Goal: Information Seeking & Learning: Learn about a topic

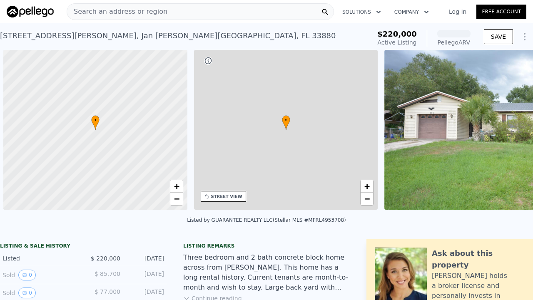
scroll to position [0, 3]
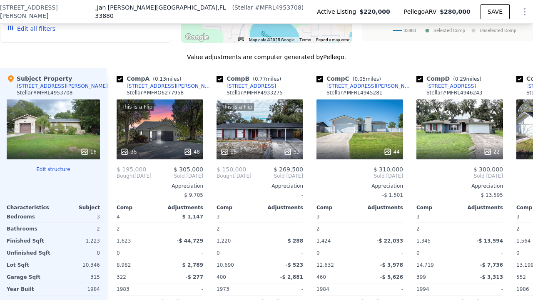
scroll to position [846, 0]
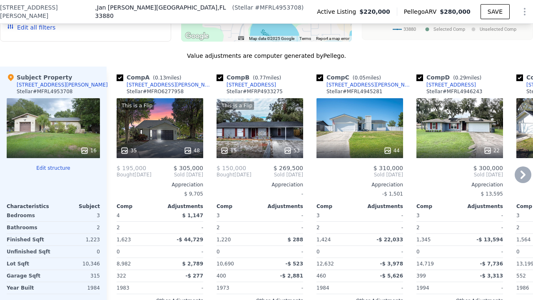
click at [259, 127] on div "This is a Flip 15 53" at bounding box center [259, 128] width 87 height 60
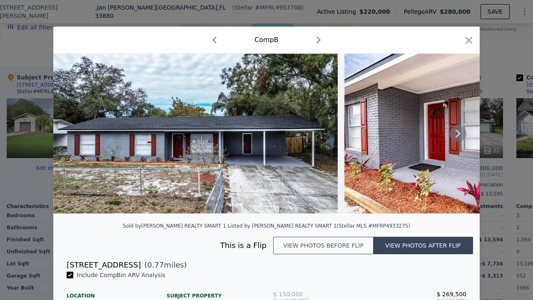
click at [457, 135] on icon at bounding box center [457, 133] width 5 height 8
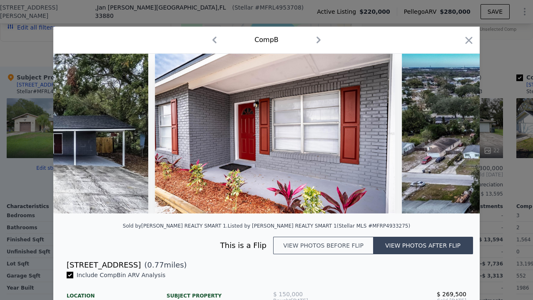
scroll to position [0, 200]
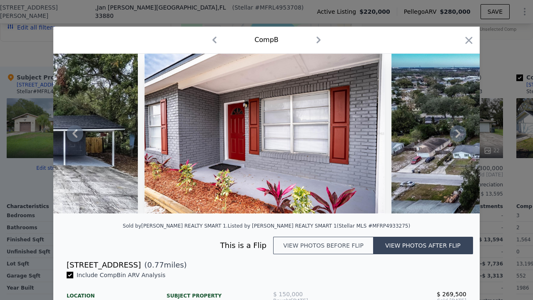
click at [457, 135] on icon at bounding box center [457, 133] width 5 height 8
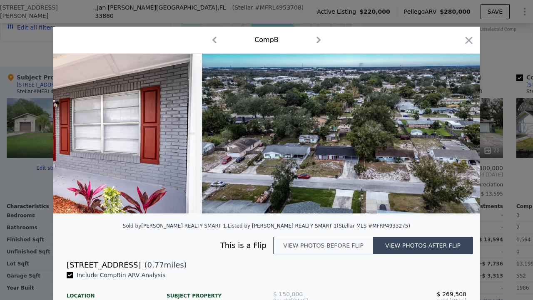
scroll to position [0, 400]
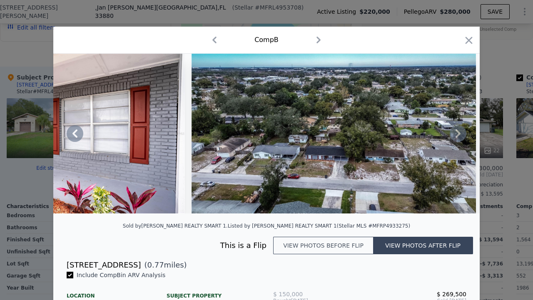
click at [457, 135] on icon at bounding box center [457, 133] width 5 height 8
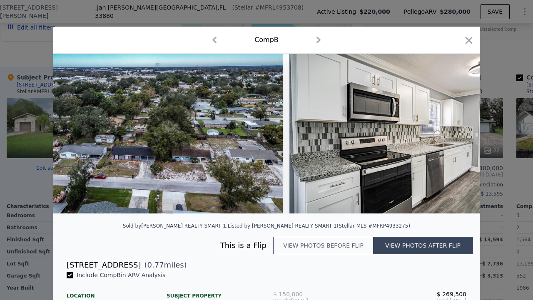
scroll to position [0, 599]
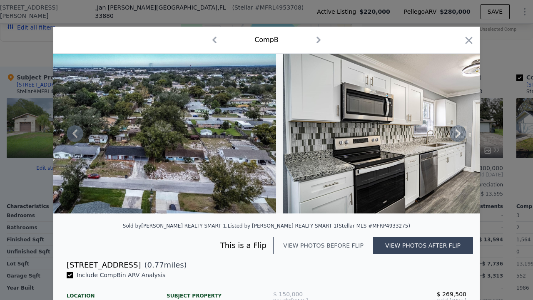
click at [458, 135] on icon at bounding box center [457, 133] width 5 height 8
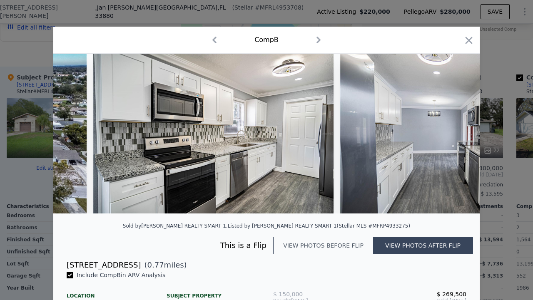
scroll to position [0, 799]
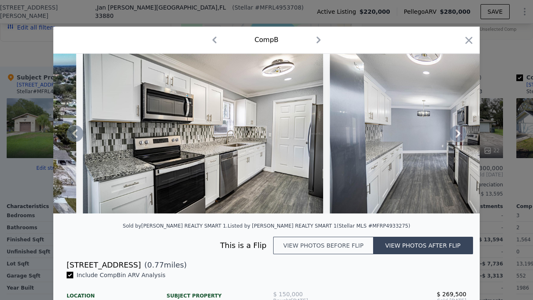
click at [458, 135] on icon at bounding box center [457, 133] width 5 height 8
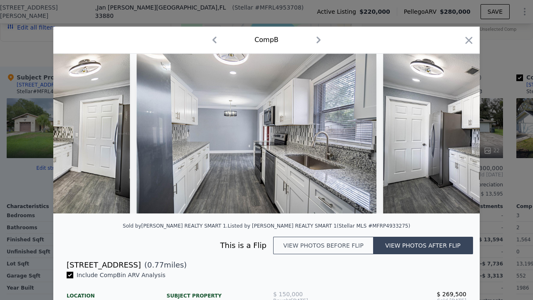
scroll to position [0, 999]
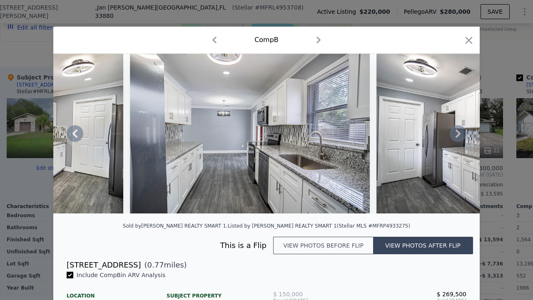
click at [458, 135] on icon at bounding box center [457, 133] width 5 height 8
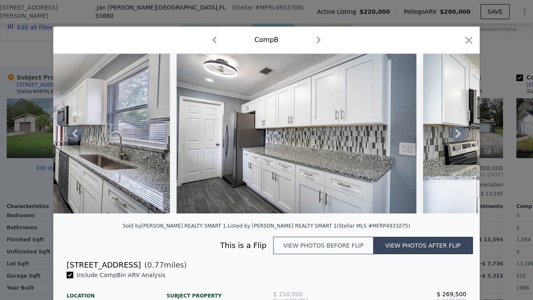
click at [458, 135] on icon at bounding box center [457, 133] width 5 height 8
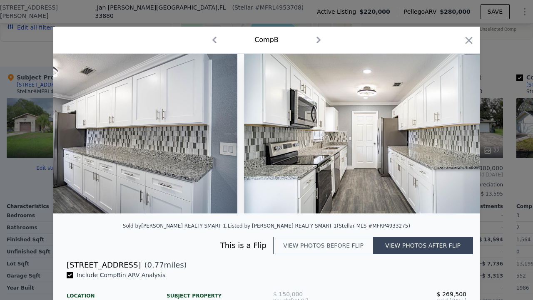
scroll to position [0, 1399]
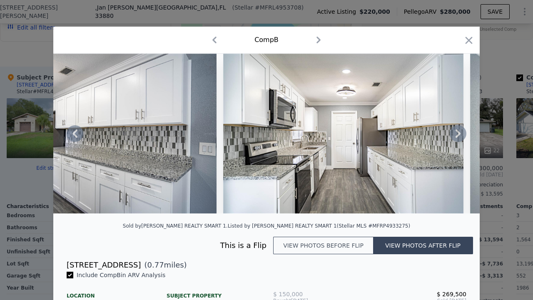
click at [458, 135] on icon at bounding box center [457, 133] width 5 height 8
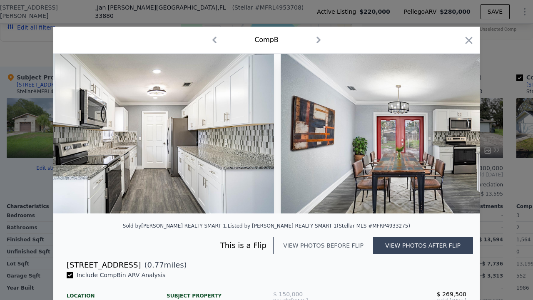
scroll to position [0, 1598]
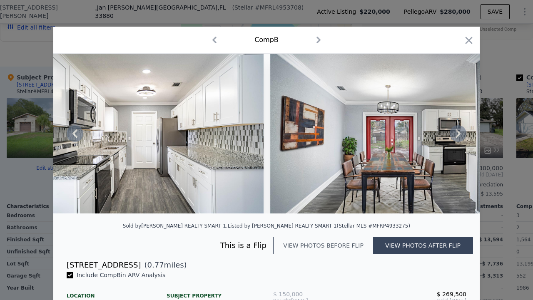
click at [458, 135] on icon at bounding box center [457, 133] width 5 height 8
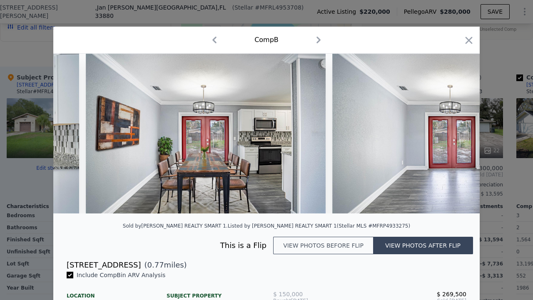
scroll to position [0, 1798]
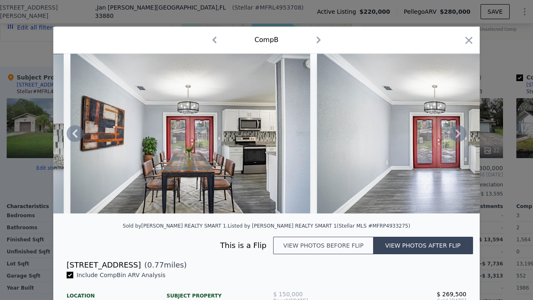
click at [458, 135] on div at bounding box center [266, 134] width 426 height 160
click at [469, 40] on icon "button" at bounding box center [468, 40] width 7 height 7
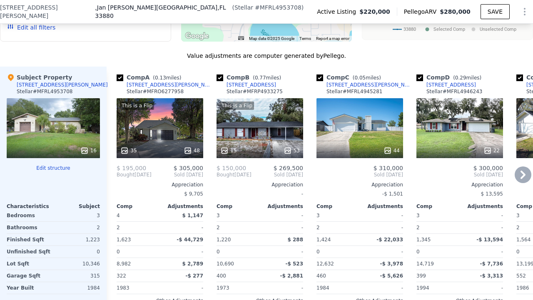
click at [524, 175] on icon at bounding box center [522, 175] width 5 height 8
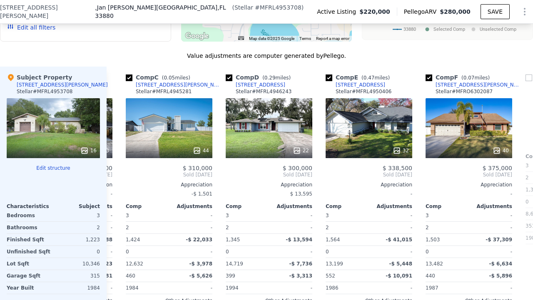
scroll to position [0, 200]
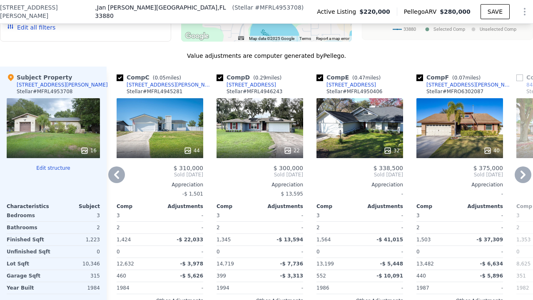
click at [524, 174] on icon at bounding box center [522, 175] width 5 height 8
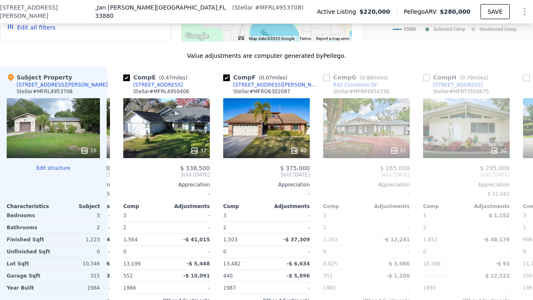
scroll to position [0, 400]
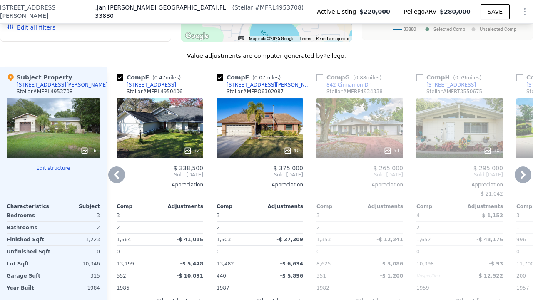
click at [524, 173] on icon at bounding box center [522, 175] width 5 height 8
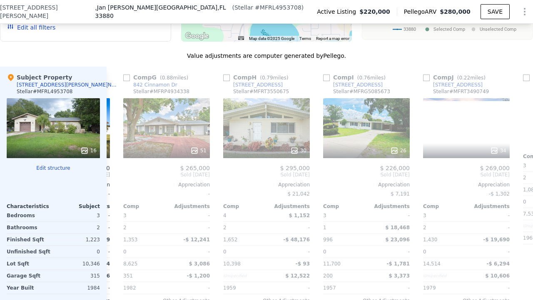
scroll to position [0, 599]
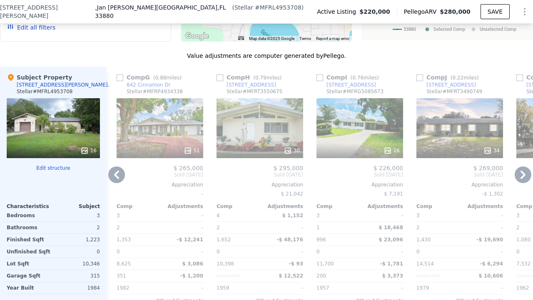
click at [118, 175] on icon at bounding box center [116, 175] width 17 height 17
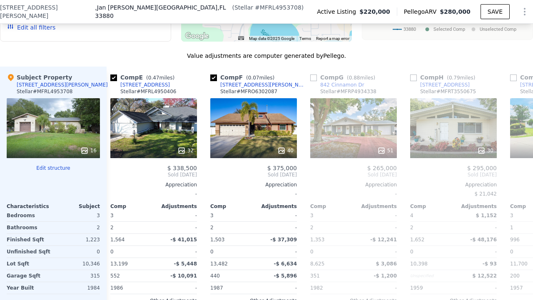
scroll to position [0, 400]
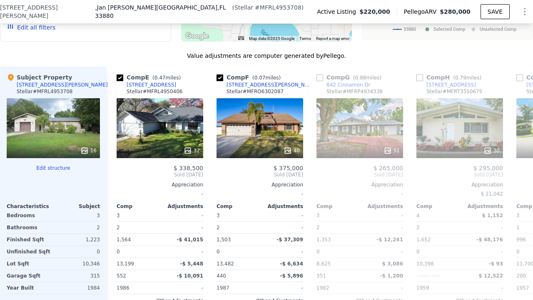
click at [118, 175] on span "Sold [DATE]" at bounding box center [160, 175] width 87 height 7
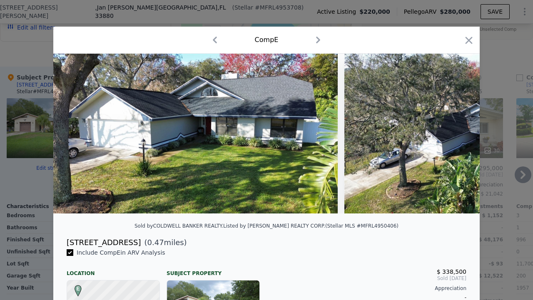
click at [467, 41] on icon "button" at bounding box center [468, 40] width 7 height 7
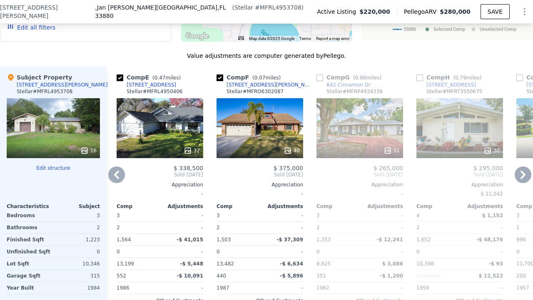
click at [399, 55] on div "Value adjustments are computer generated by Pellego ." at bounding box center [266, 56] width 533 height 8
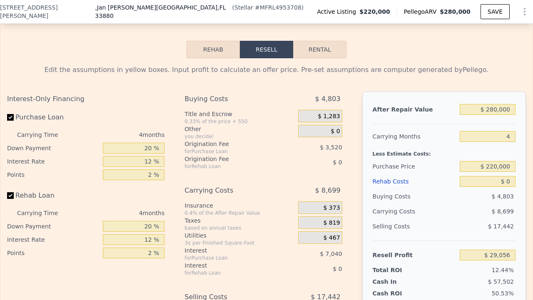
scroll to position [1229, 0]
click at [352, 100] on div "Interest-Only Financing Purchase Loan Carrying Time 4 months Down Payment 20 % …" at bounding box center [266, 229] width 519 height 276
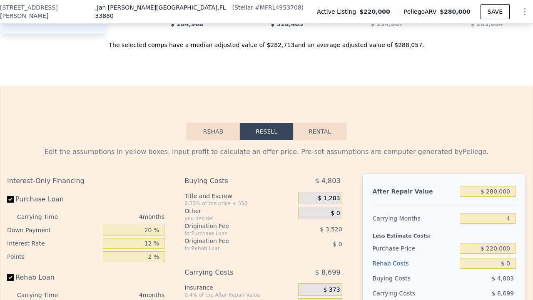
scroll to position [1146, 0]
click at [324, 135] on button "Rental" at bounding box center [319, 131] width 53 height 17
select select "30"
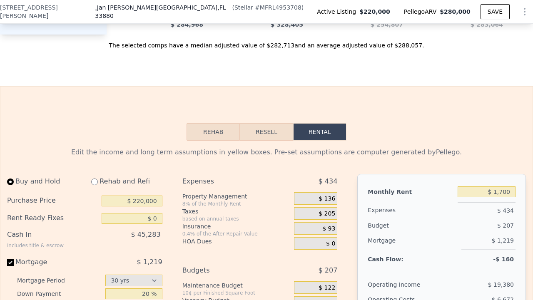
click at [349, 176] on div "Buy and Hold Rehab and Refi Purchase Price $ 220,000 Rent Ready Fixes $ 0 Cash …" at bounding box center [266, 286] width 519 height 224
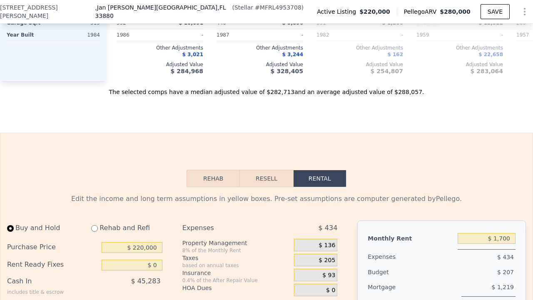
scroll to position [1079, 0]
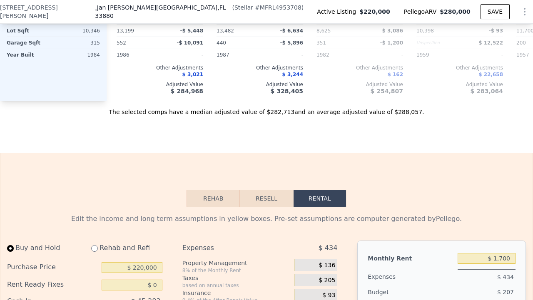
click at [220, 201] on button "Rehab" at bounding box center [212, 198] width 53 height 17
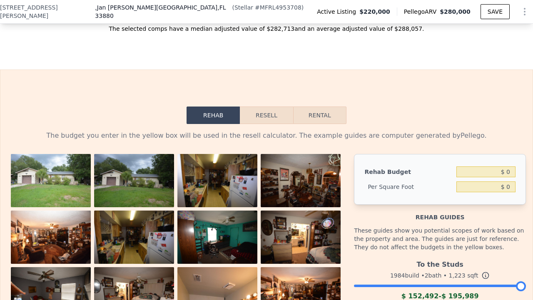
scroll to position [1179, 0]
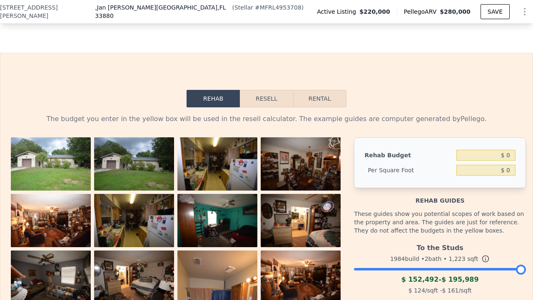
click at [347, 182] on div at bounding box center [178, 288] width 343 height 302
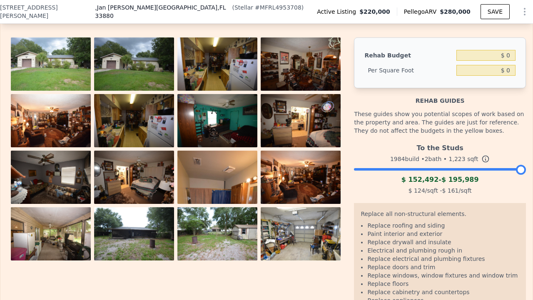
scroll to position [1296, 0]
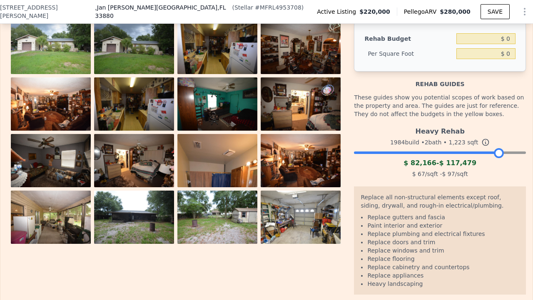
drag, startPoint x: 520, startPoint y: 153, endPoint x: 499, endPoint y: 152, distance: 21.6
click at [499, 152] on div at bounding box center [499, 153] width 10 height 10
drag, startPoint x: 499, startPoint y: 152, endPoint x: 492, endPoint y: 152, distance: 6.2
click at [492, 152] on div at bounding box center [492, 153] width 10 height 10
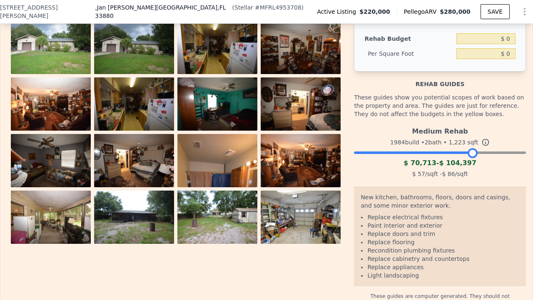
drag, startPoint x: 492, startPoint y: 152, endPoint x: 473, endPoint y: 154, distance: 19.6
click at [473, 154] on div at bounding box center [472, 153] width 10 height 10
drag, startPoint x: 473, startPoint y: 154, endPoint x: 457, endPoint y: 152, distance: 16.3
click at [457, 152] on div at bounding box center [456, 153] width 10 height 10
click at [453, 155] on div at bounding box center [452, 153] width 10 height 10
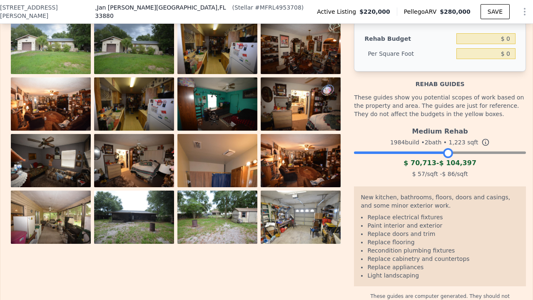
drag, startPoint x: 453, startPoint y: 154, endPoint x: 448, endPoint y: 154, distance: 4.6
click at [448, 154] on div at bounding box center [448, 153] width 10 height 10
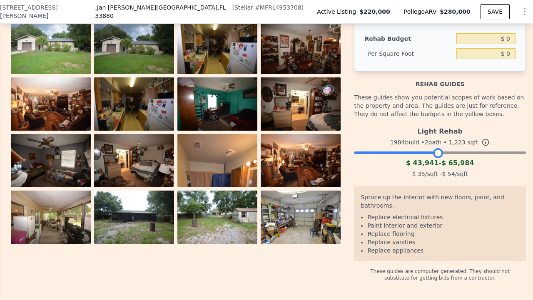
drag, startPoint x: 448, startPoint y: 154, endPoint x: 439, endPoint y: 153, distance: 9.2
click at [439, 153] on div at bounding box center [438, 153] width 10 height 10
click at [346, 188] on div at bounding box center [178, 151] width 343 height 261
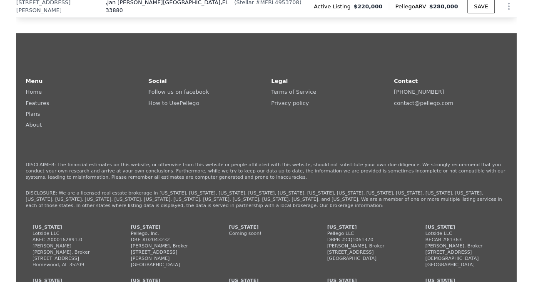
scroll to position [1995, 0]
